Goal: Task Accomplishment & Management: Use online tool/utility

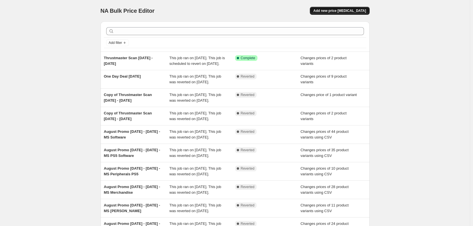
click at [203, 11] on span "Add new price [MEDICAL_DATA]" at bounding box center [339, 10] width 53 height 5
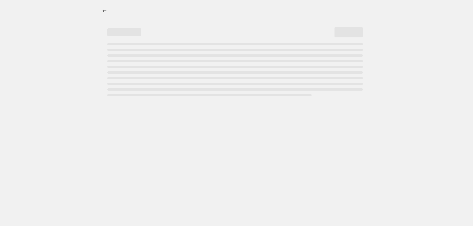
select select "percentage"
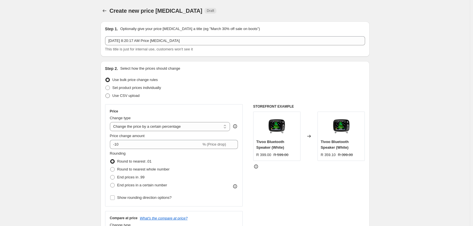
click at [122, 93] on span "Use CSV upload" at bounding box center [125, 95] width 27 height 4
click at [106, 93] on input "Use CSV upload" at bounding box center [105, 93] width 0 height 0
radio input "true"
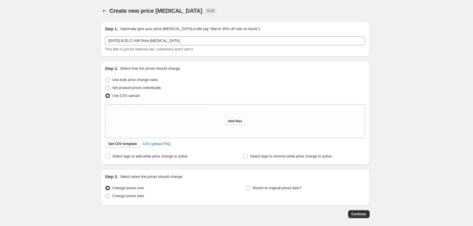
click at [122, 142] on span "Get CSV template" at bounding box center [122, 144] width 29 height 5
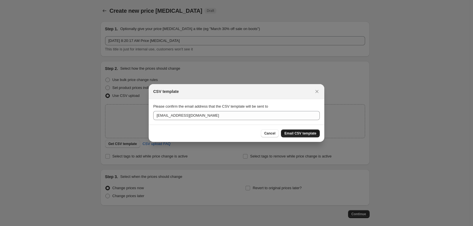
click at [203, 133] on span "Email CSV template" at bounding box center [300, 133] width 32 height 5
